Goal: Task Accomplishment & Management: Manage account settings

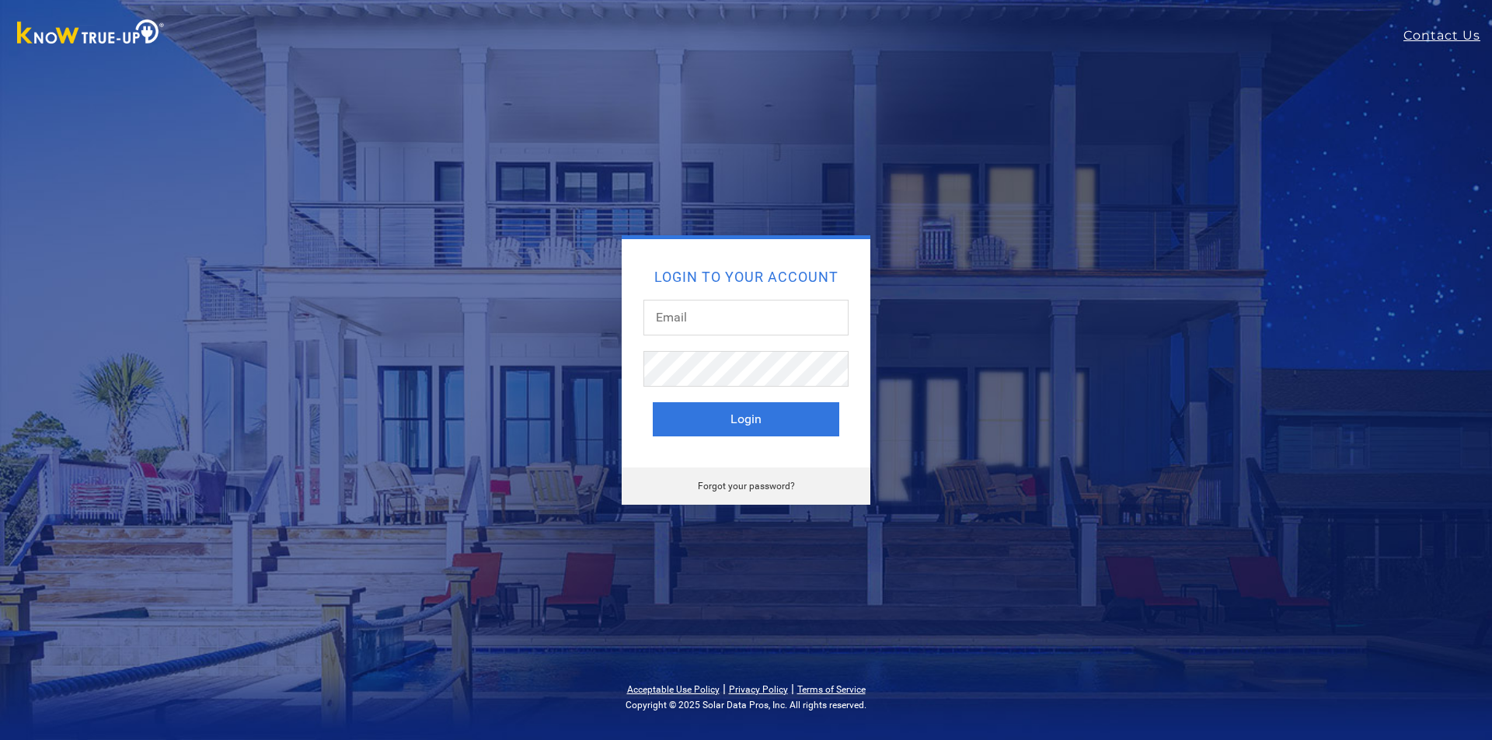
type input "[EMAIL_ADDRESS][DOMAIN_NAME]"
click at [722, 486] on link "Forgot your password?" at bounding box center [746, 486] width 97 height 11
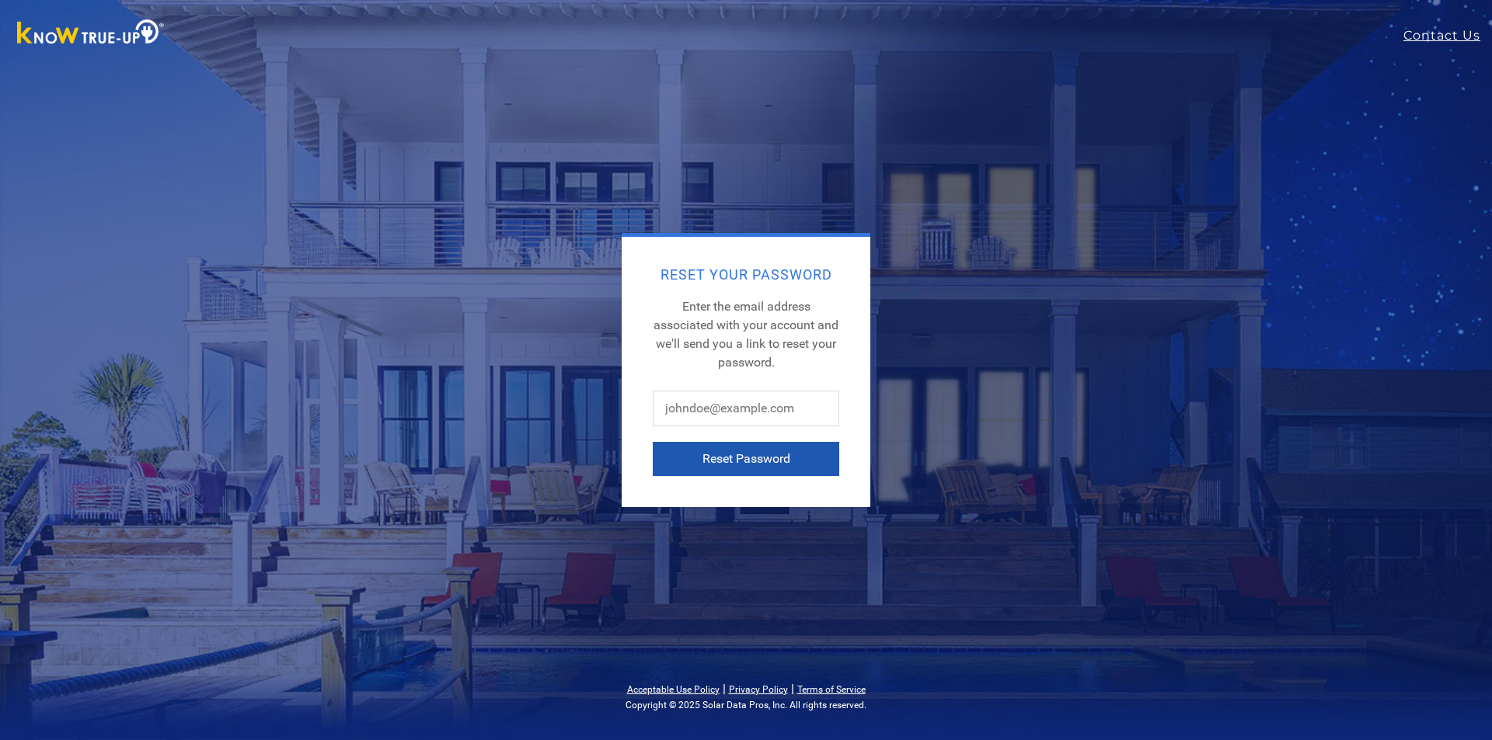
click at [739, 458] on button "Reset Password" at bounding box center [746, 459] width 186 height 34
type input "Missywicket@80"
click at [730, 458] on button "Reset Password" at bounding box center [746, 459] width 186 height 34
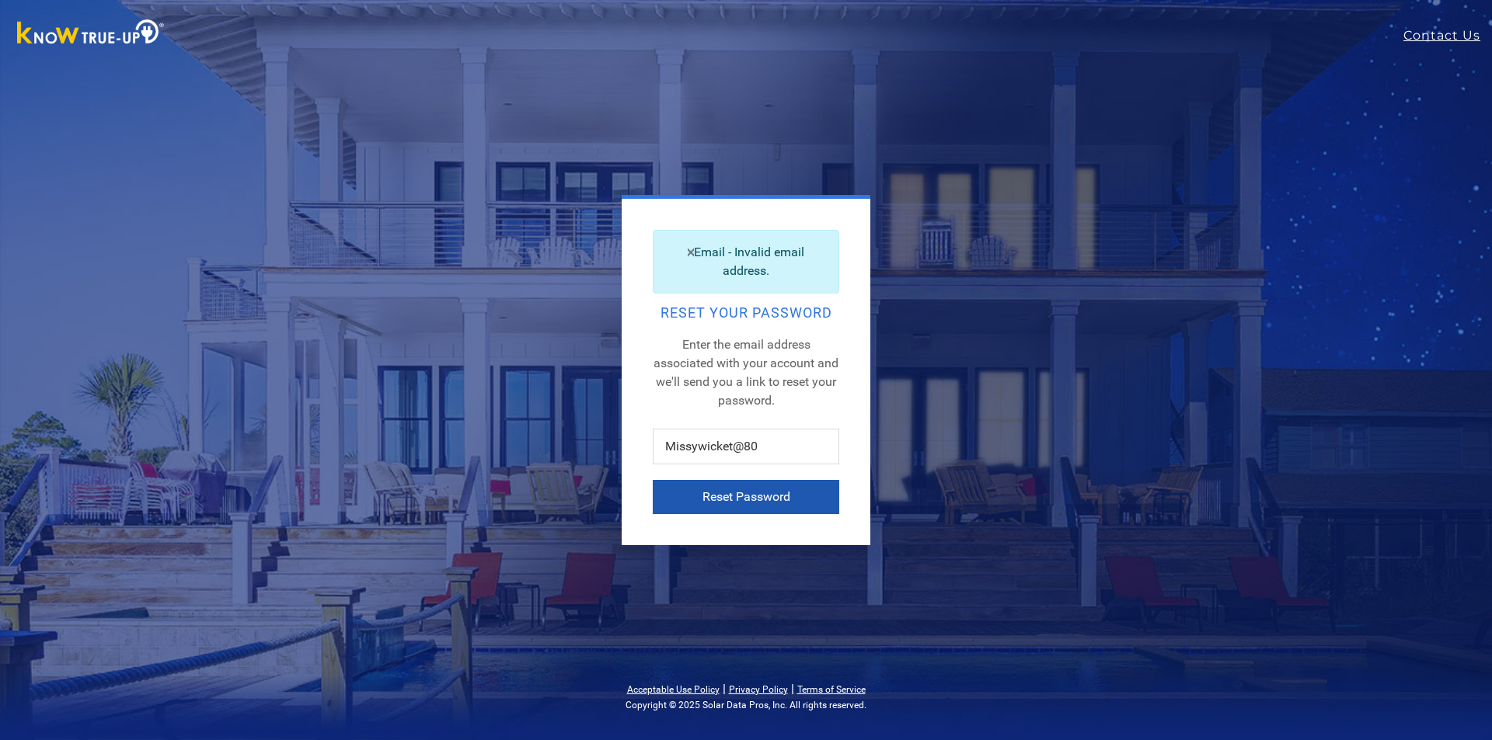
click at [754, 498] on button "Reset Password" at bounding box center [746, 497] width 186 height 34
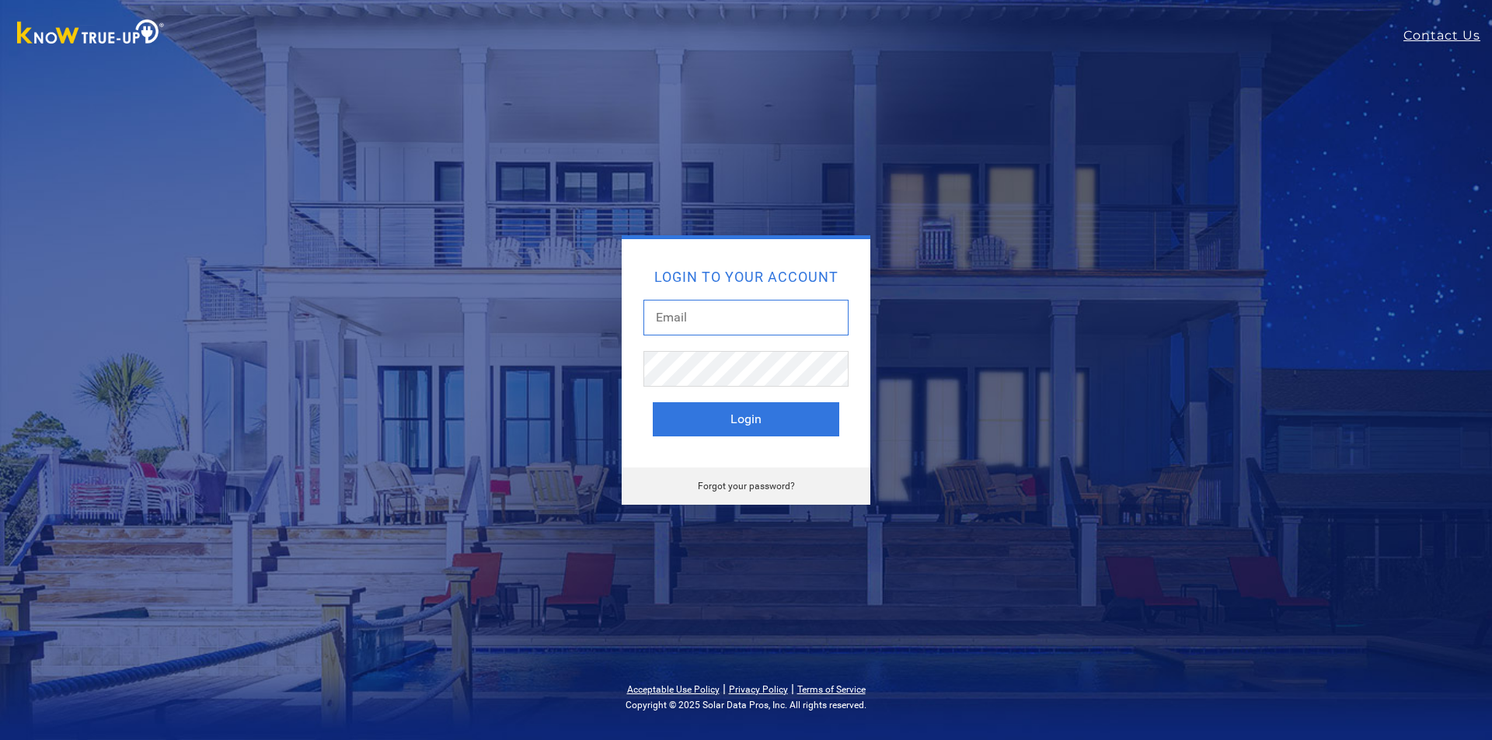
click at [716, 321] on input "text" at bounding box center [745, 318] width 205 height 36
type input "[EMAIL_ADDRESS][DOMAIN_NAME]"
click at [785, 426] on button "Login" at bounding box center [746, 419] width 186 height 34
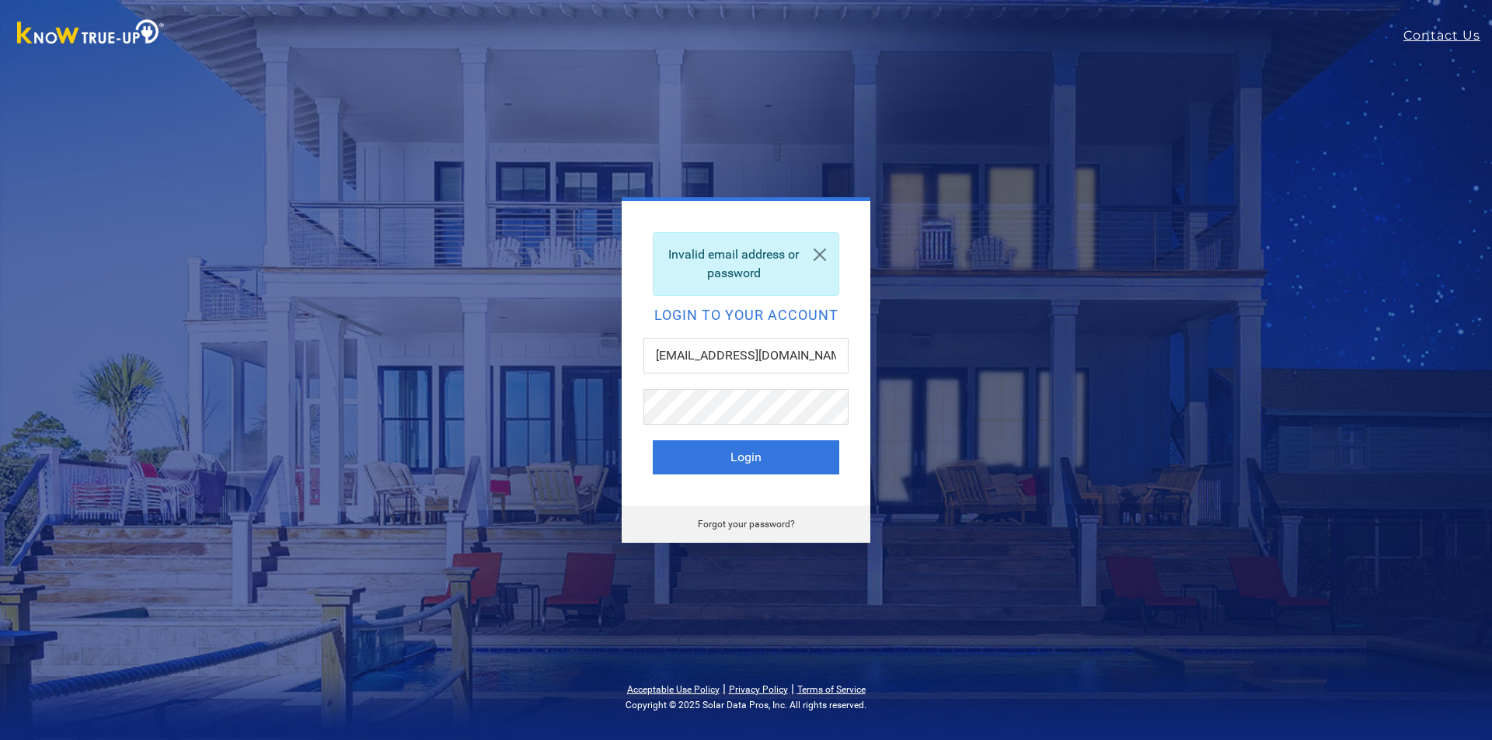
click at [749, 521] on link "Forgot your password?" at bounding box center [746, 524] width 97 height 11
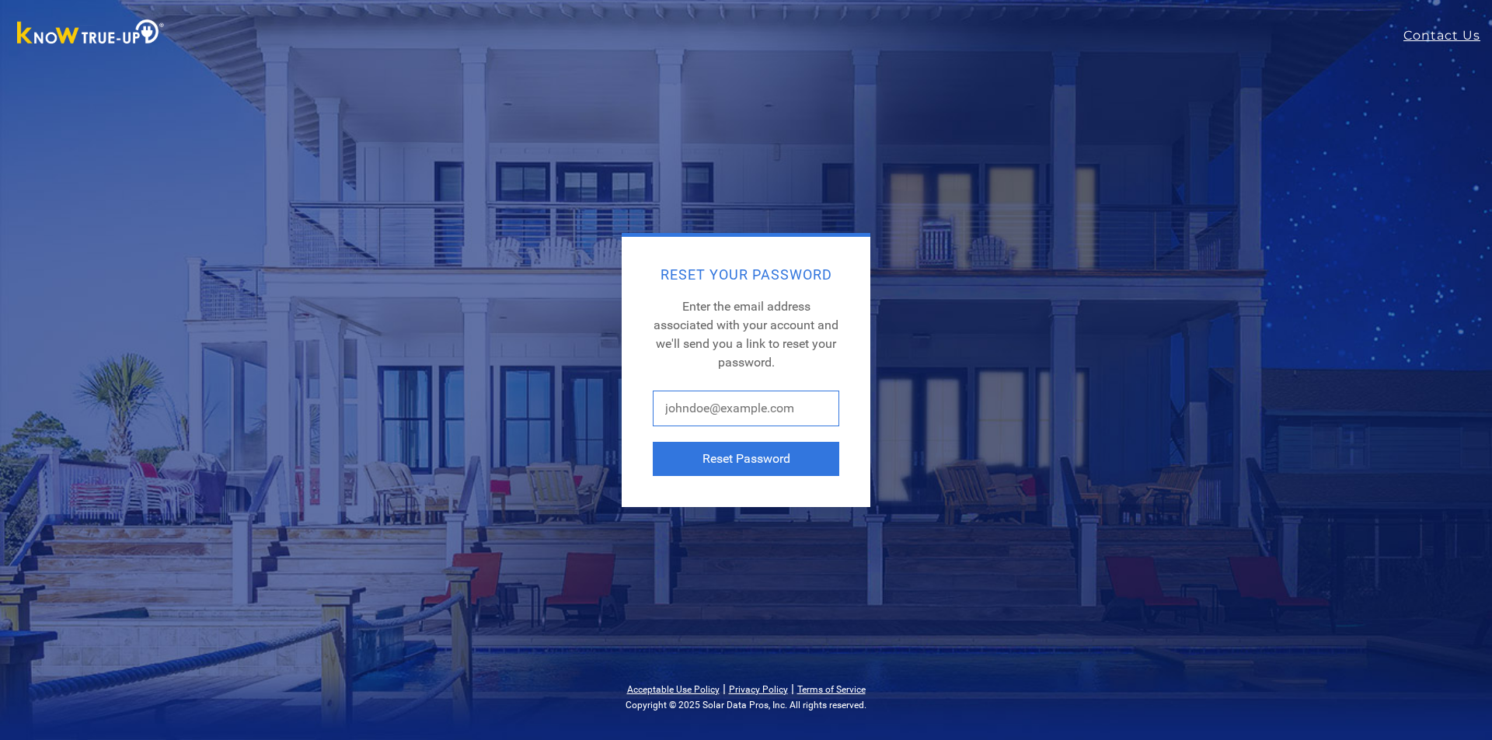
drag, startPoint x: 798, startPoint y: 406, endPoint x: 680, endPoint y: 420, distance: 118.9
click at [680, 420] on input "text" at bounding box center [746, 409] width 186 height 36
type input "Missywicket@80"
click at [754, 453] on button "Reset Password" at bounding box center [746, 459] width 186 height 34
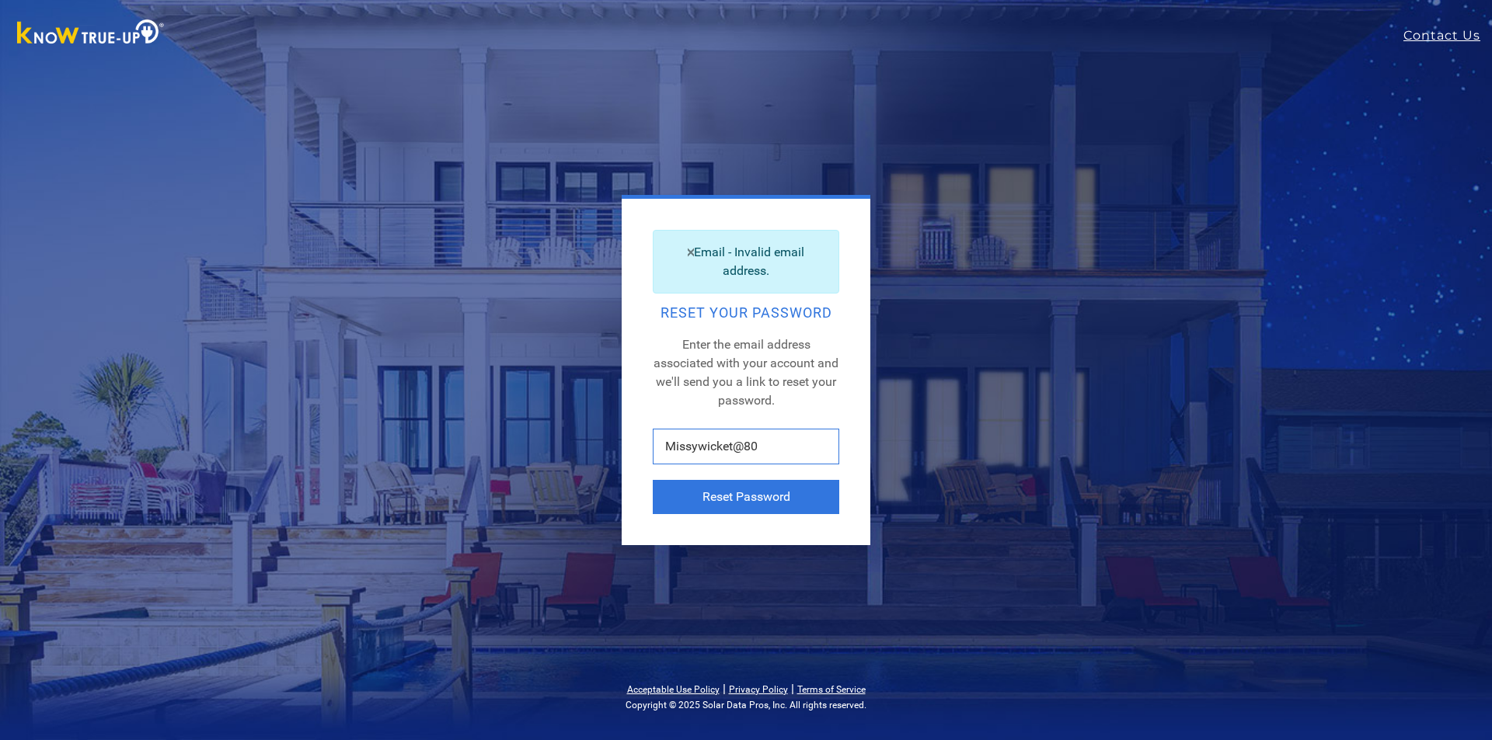
drag, startPoint x: 773, startPoint y: 446, endPoint x: 564, endPoint y: 445, distance: 209.0
click at [564, 445] on div "Email - Invalid email address. Reset Your Password Enter the email address asso…" at bounding box center [746, 370] width 684 height 350
click at [737, 451] on input "text" at bounding box center [746, 447] width 186 height 36
type input "[EMAIL_ADDRESS][DOMAIN_NAME]"
click at [740, 493] on button "Reset Password" at bounding box center [746, 497] width 186 height 34
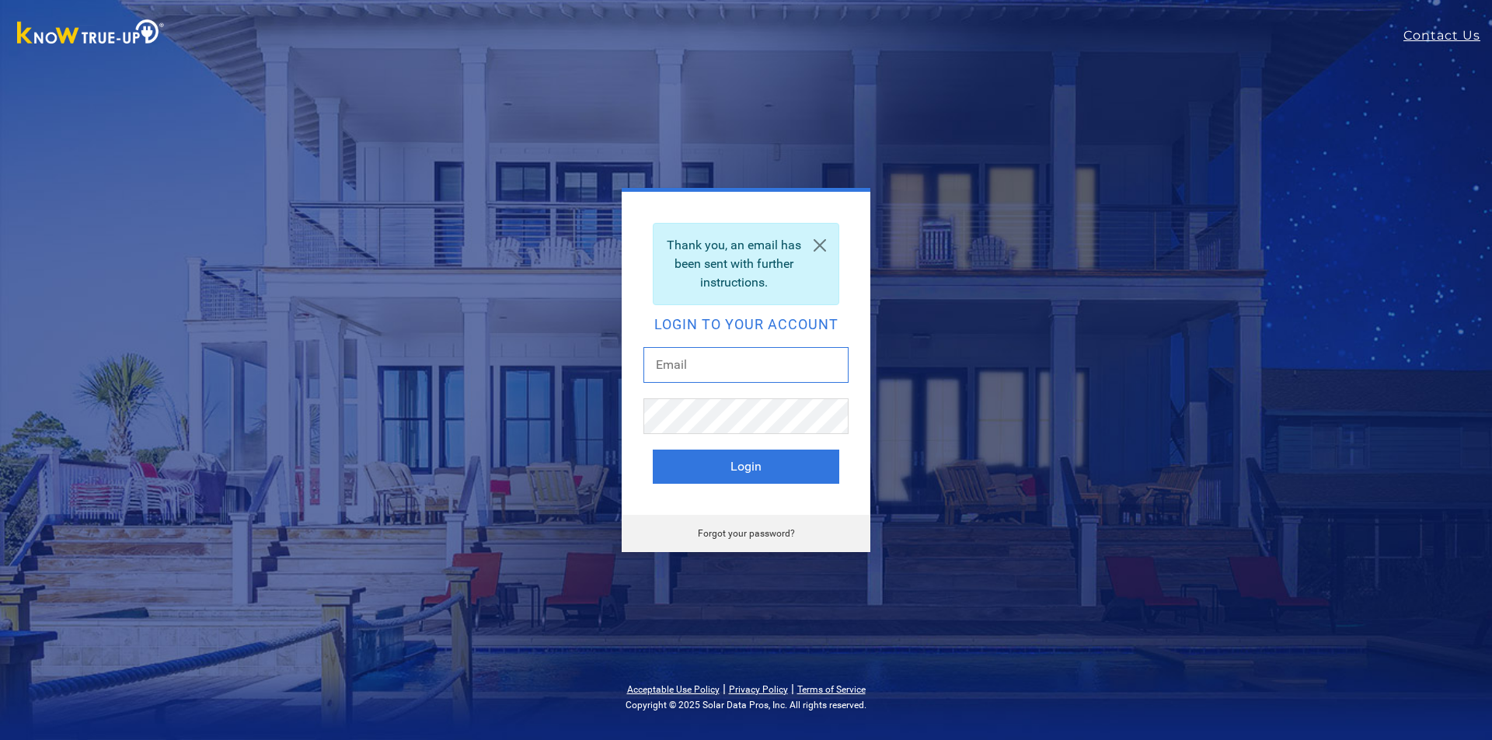
click at [710, 357] on input "text" at bounding box center [745, 365] width 205 height 36
type input "[EMAIL_ADDRESS][DOMAIN_NAME]"
click at [748, 473] on button "Login" at bounding box center [746, 467] width 186 height 34
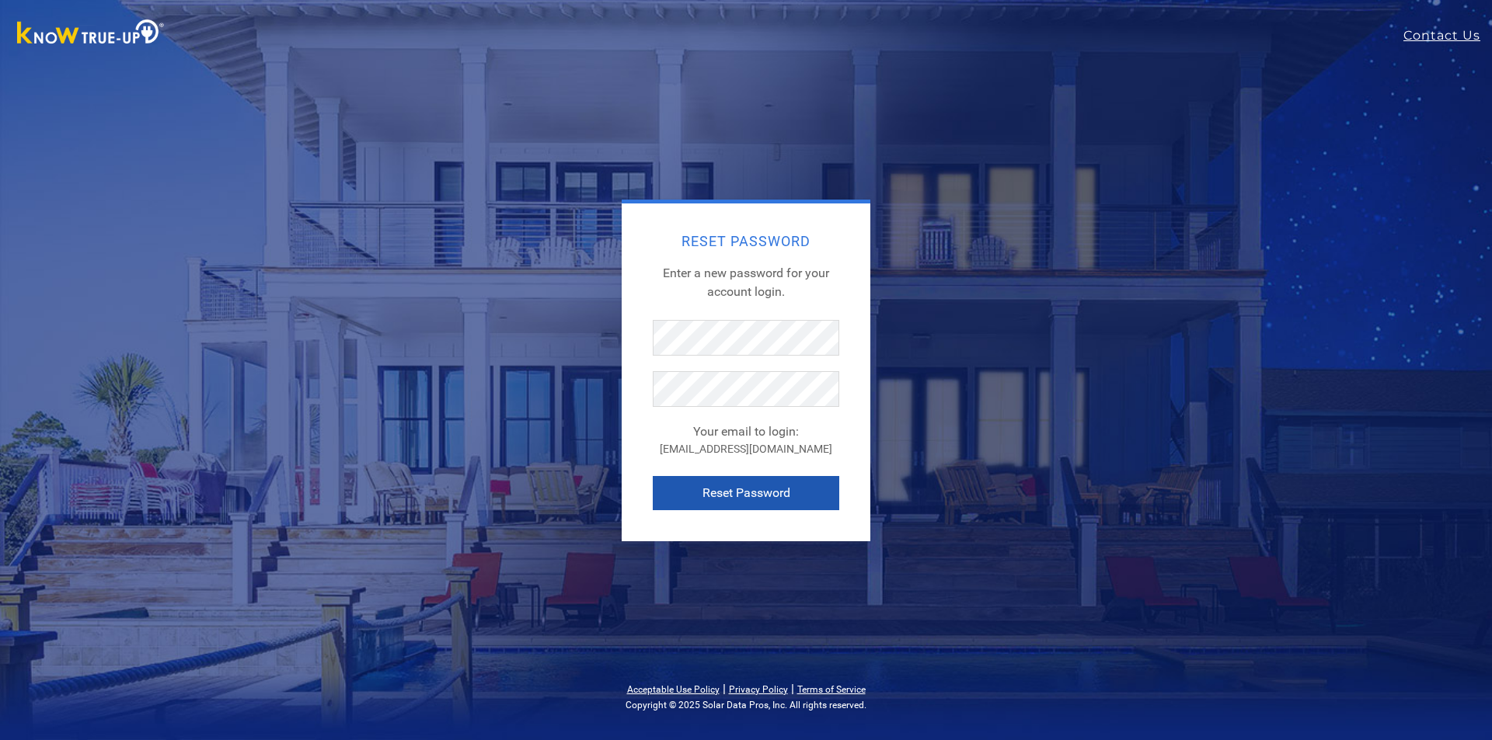
click at [757, 498] on button "Reset Password" at bounding box center [746, 493] width 186 height 34
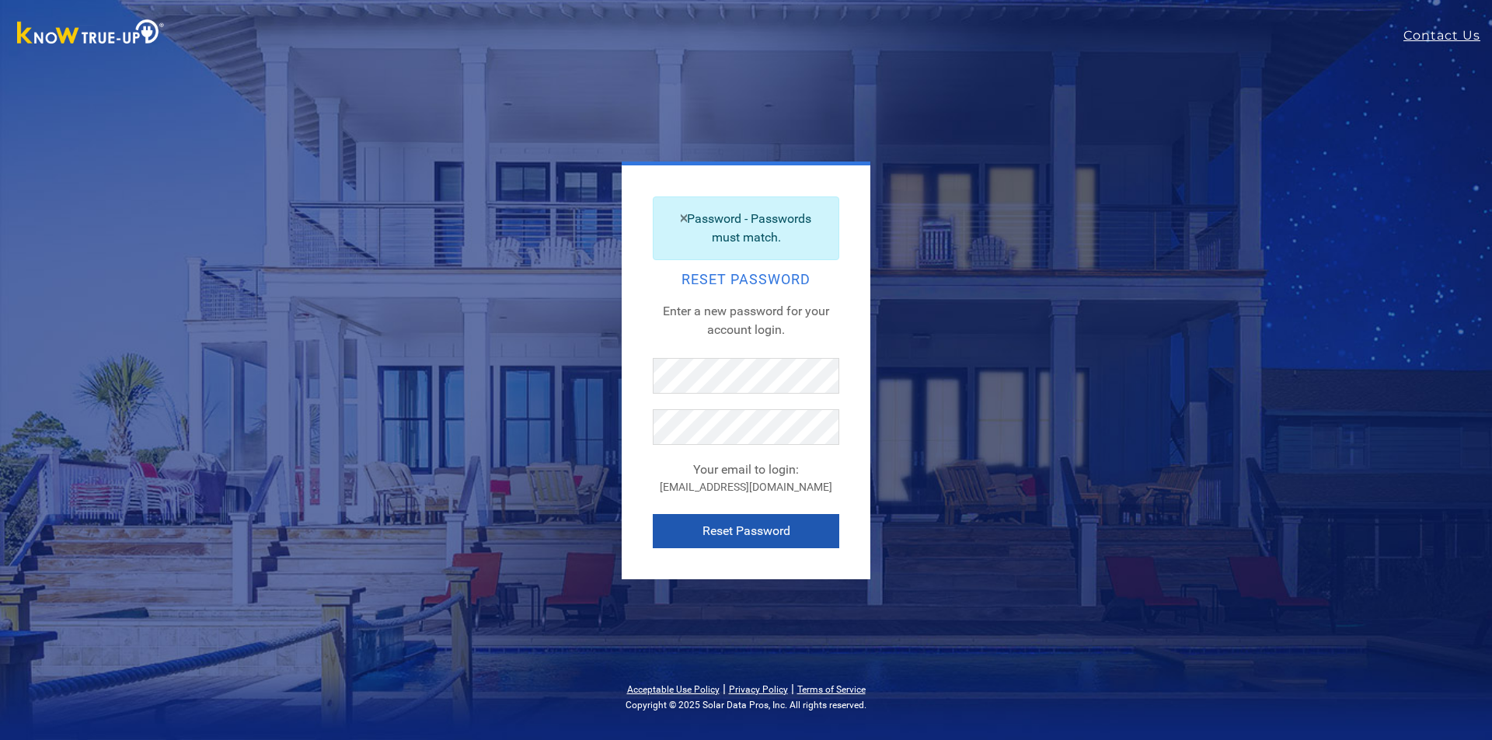
click at [741, 531] on button "Reset Password" at bounding box center [746, 531] width 186 height 34
click at [723, 536] on button "Reset Password" at bounding box center [746, 531] width 186 height 34
